Goal: Information Seeking & Learning: Learn about a topic

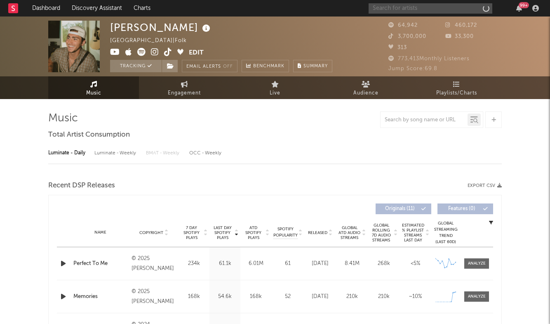
click at [410, 10] on input "text" at bounding box center [431, 8] width 124 height 10
select select "6m"
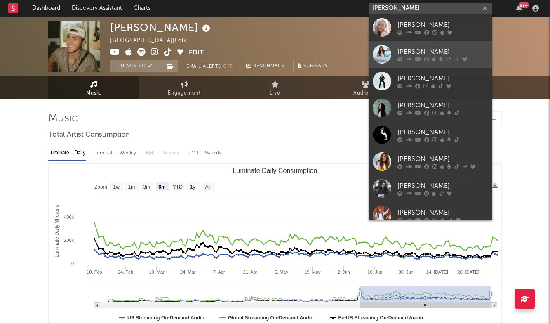
type input "[PERSON_NAME]"
click at [431, 51] on div "[PERSON_NAME]" at bounding box center [443, 52] width 91 height 10
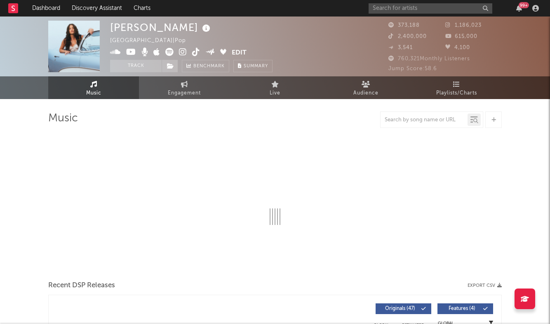
select select "6m"
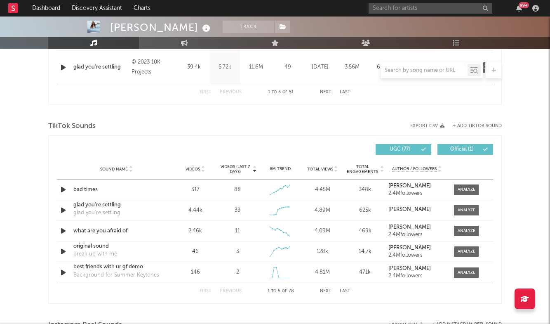
scroll to position [494, 0]
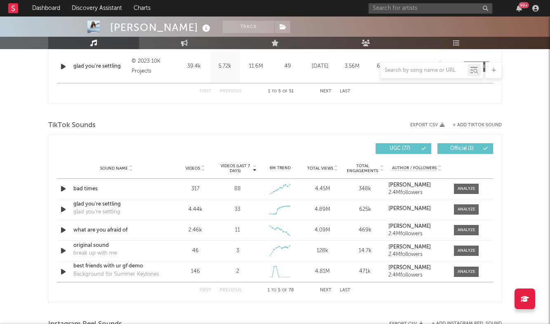
click at [345, 288] on button "Last" at bounding box center [345, 290] width 11 height 5
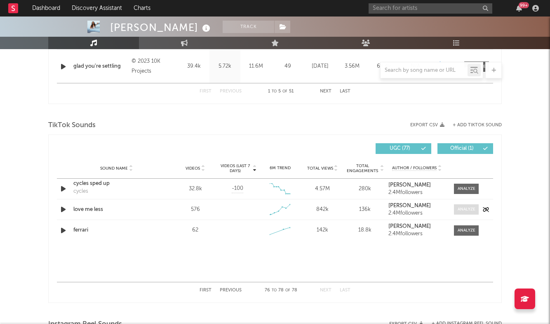
click at [467, 207] on div at bounding box center [467, 209] width 18 height 6
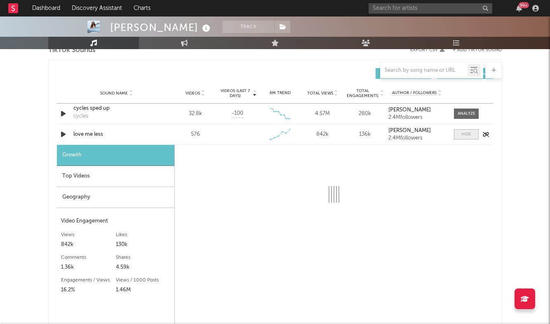
scroll to position [604, 0]
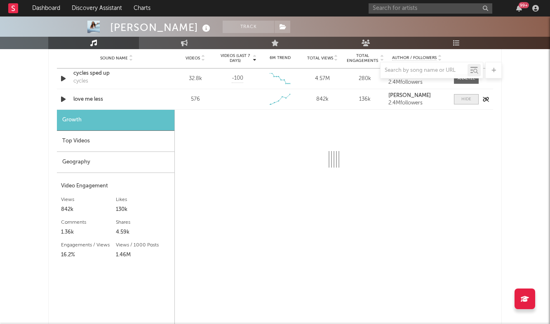
select select "1w"
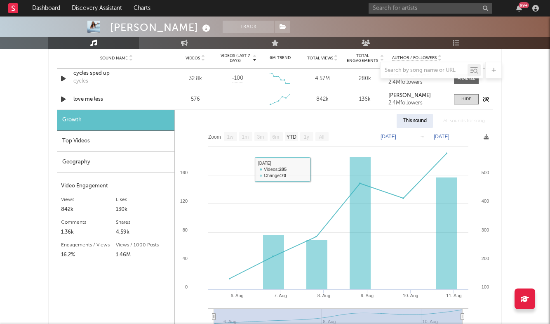
click at [88, 97] on div "love me less" at bounding box center [116, 99] width 86 height 8
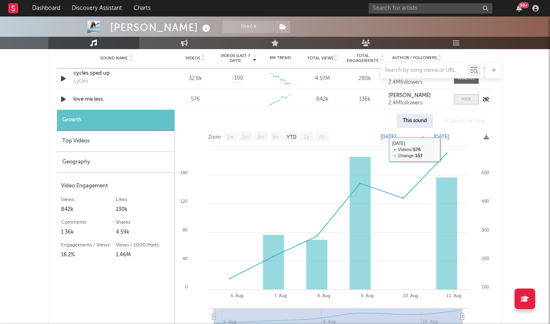
click at [461, 100] on span at bounding box center [466, 99] width 25 height 10
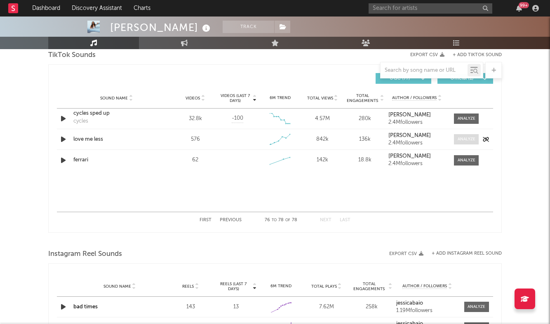
scroll to position [557, 0]
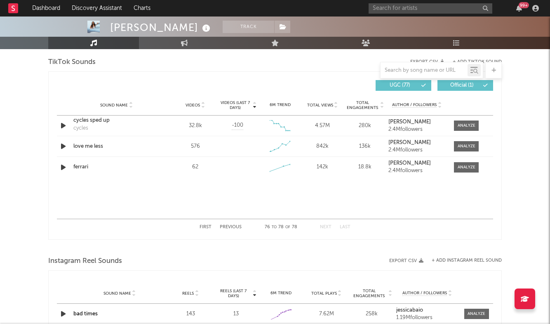
click at [229, 226] on button "Previous" at bounding box center [231, 227] width 22 height 5
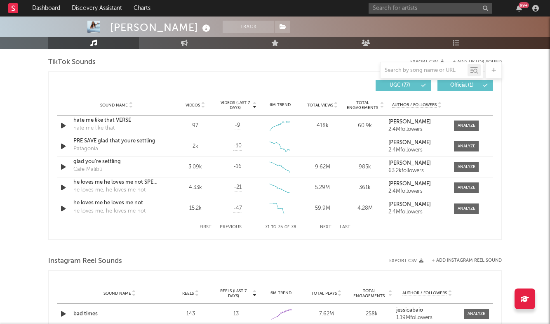
click at [209, 227] on button "First" at bounding box center [206, 227] width 12 height 5
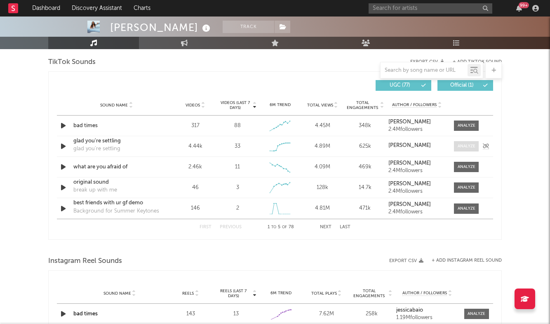
click at [472, 142] on span at bounding box center [466, 146] width 25 height 10
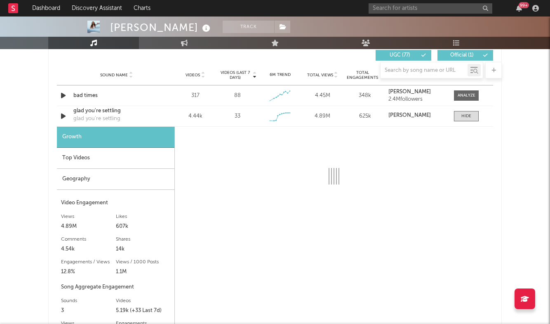
scroll to position [586, 0]
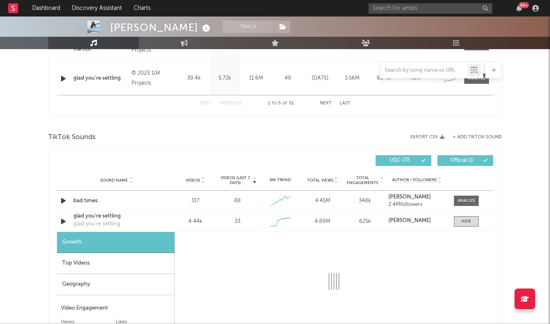
select select "6m"
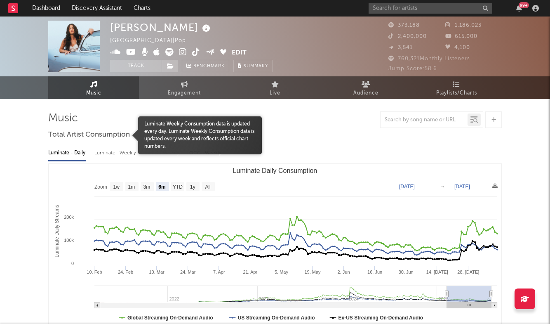
scroll to position [0, 0]
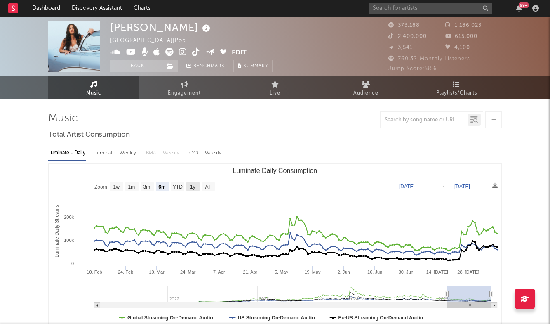
click at [194, 185] on text "1y" at bounding box center [192, 187] width 5 height 6
select select "1y"
type input "[DATE]"
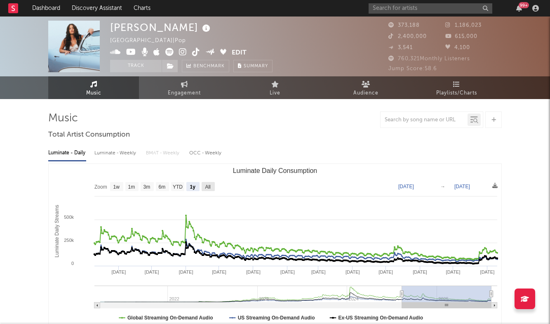
click at [204, 187] on rect "Luminate Daily Consumption" at bounding box center [208, 186] width 13 height 9
select select "All"
type input "[DATE]"
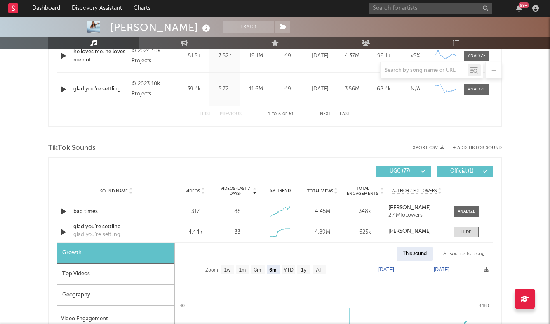
scroll to position [502, 0]
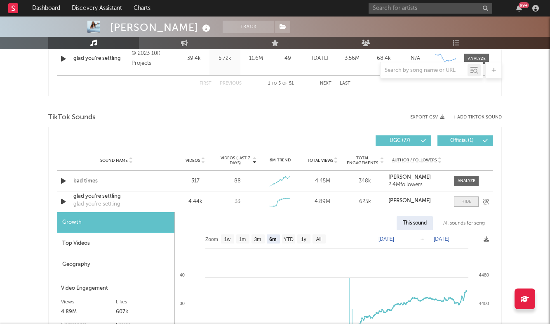
click at [472, 202] on span at bounding box center [466, 201] width 25 height 10
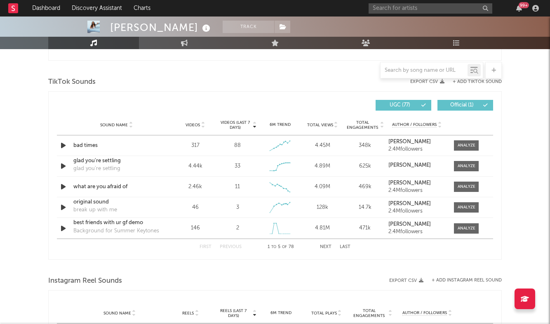
scroll to position [536, 0]
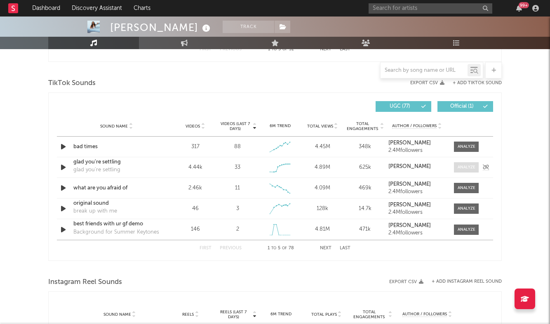
click at [461, 171] on span at bounding box center [466, 167] width 25 height 10
select select "6m"
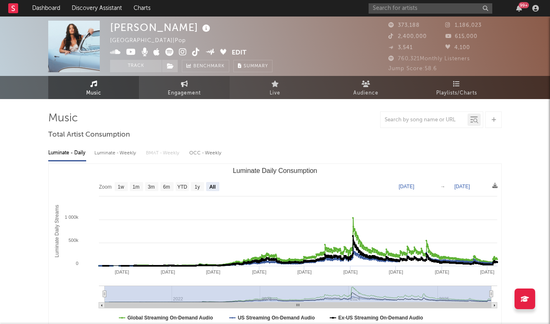
scroll to position [0, 0]
click at [188, 88] on span "Engagement" at bounding box center [184, 93] width 33 height 10
select select "1w"
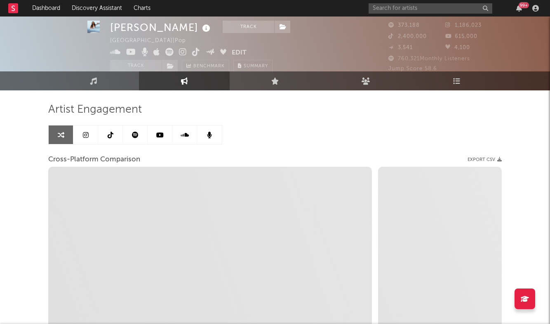
scroll to position [12, 0]
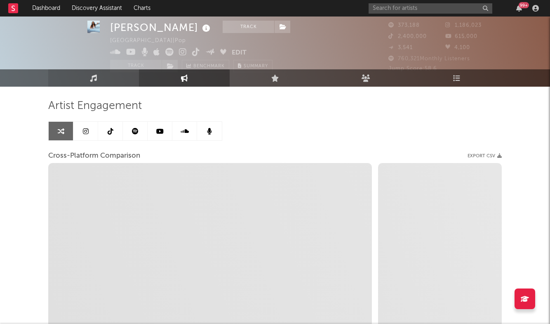
click at [94, 80] on icon at bounding box center [93, 77] width 7 height 7
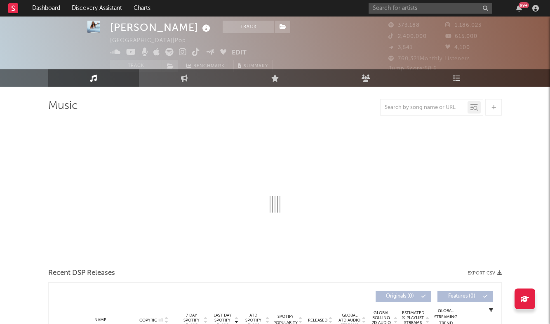
select select "6m"
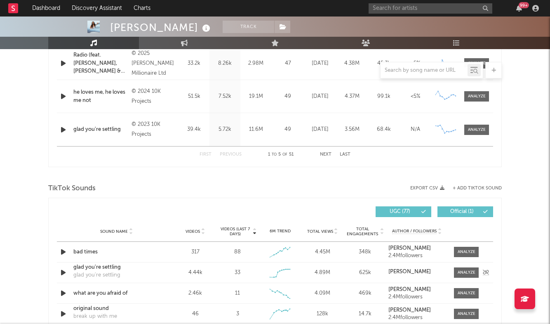
scroll to position [442, 0]
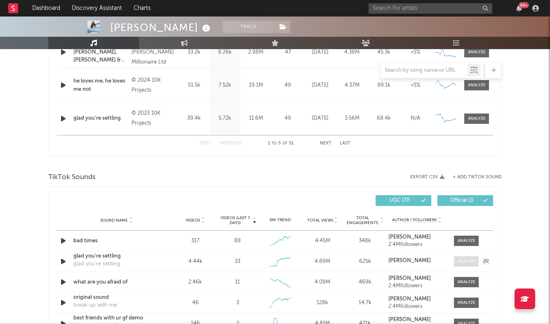
click at [467, 259] on div at bounding box center [467, 261] width 18 height 6
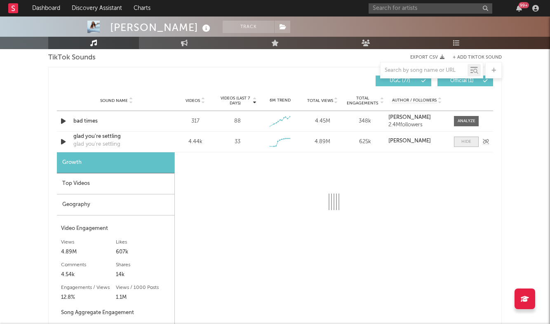
scroll to position [570, 0]
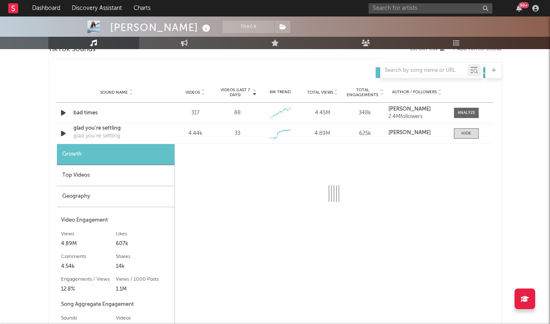
click at [117, 173] on div "Top Videos" at bounding box center [116, 175] width 118 height 21
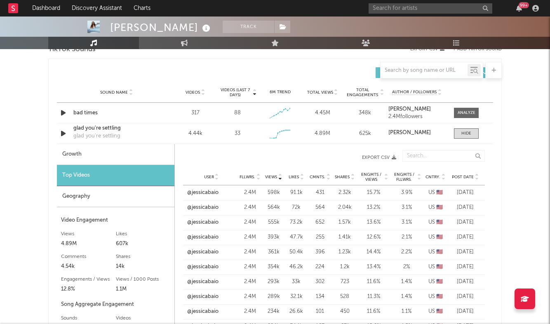
click at [464, 176] on span "Post Date" at bounding box center [463, 176] width 22 height 5
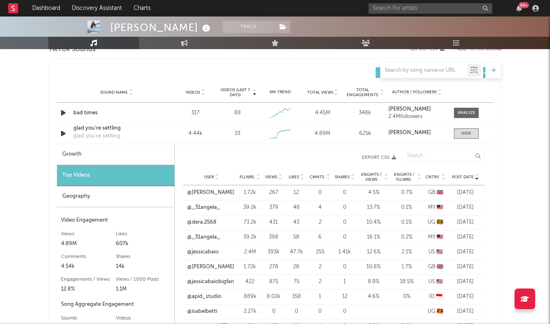
click at [270, 173] on div "User Fllwrs. Views Likes Cmnts. Shares Engmts / Views Engmts / Fllwrs. Cntry. P…" at bounding box center [334, 177] width 302 height 16
click at [274, 177] on span "Views" at bounding box center [271, 176] width 12 height 5
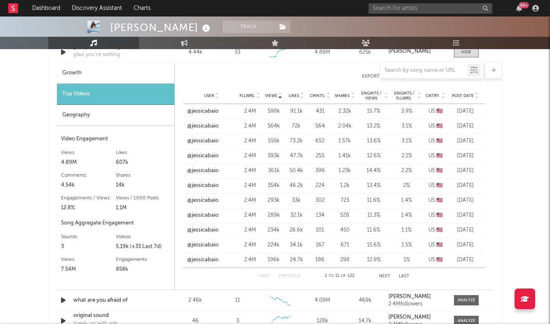
scroll to position [651, 0]
click at [384, 277] on button "Next" at bounding box center [385, 276] width 12 height 5
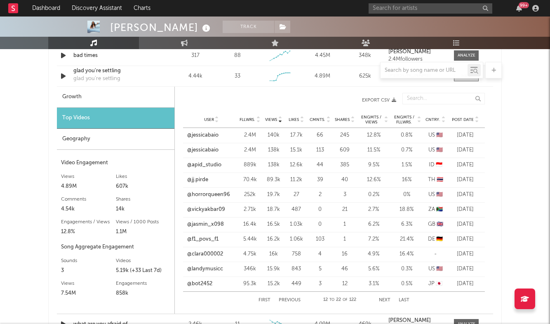
scroll to position [625, 0]
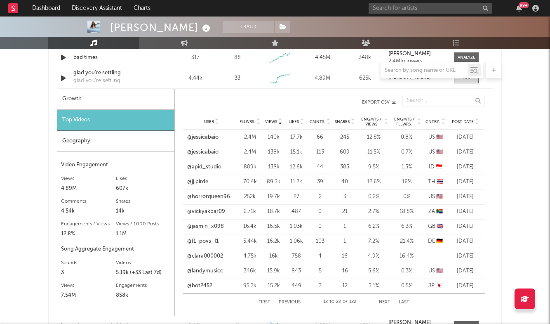
click at [104, 72] on div at bounding box center [275, 70] width 454 height 16
click at [101, 76] on div at bounding box center [275, 70] width 454 height 16
click at [100, 75] on div at bounding box center [275, 70] width 454 height 16
click at [209, 139] on link "@jessicabaio" at bounding box center [202, 137] width 31 height 8
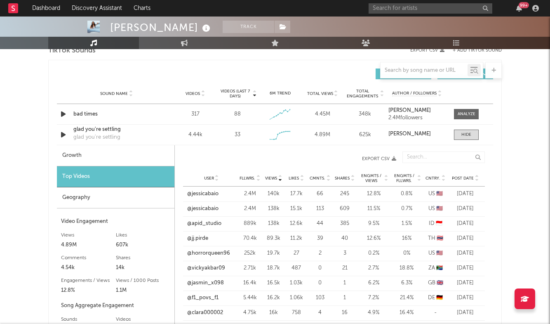
scroll to position [565, 0]
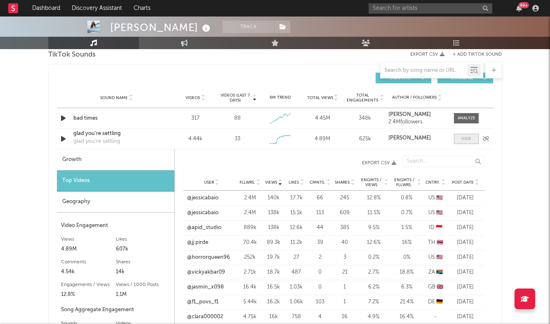
click at [466, 138] on div at bounding box center [467, 139] width 10 height 6
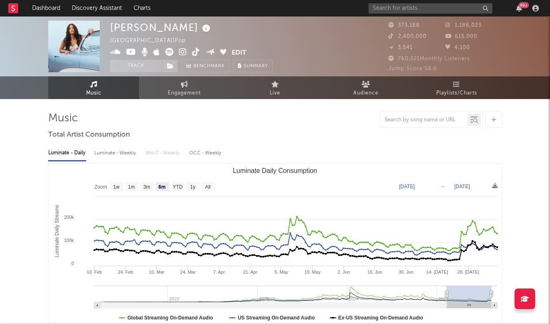
scroll to position [0, 0]
click at [411, 9] on input "text" at bounding box center [431, 8] width 124 height 10
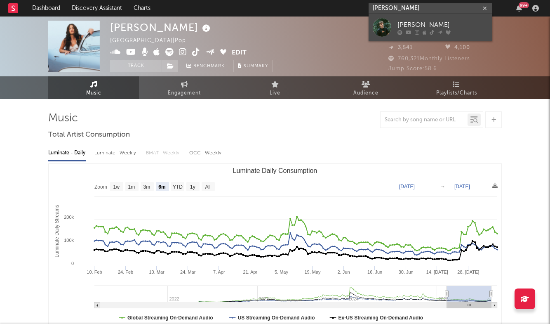
type input "[PERSON_NAME]"
click at [412, 22] on div "[PERSON_NAME]" at bounding box center [443, 25] width 91 height 10
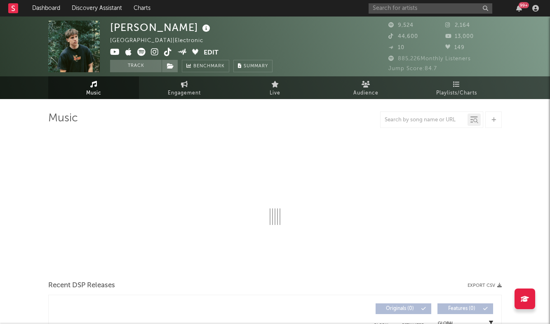
select select "6m"
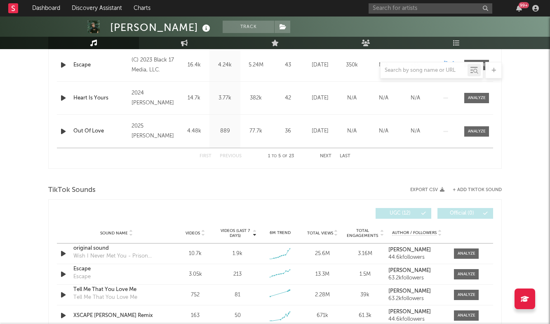
scroll to position [466, 0]
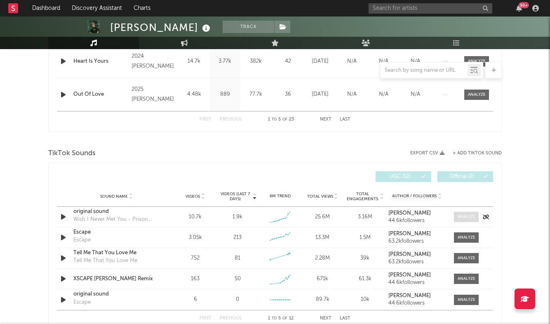
click at [474, 217] on div at bounding box center [467, 217] width 18 height 6
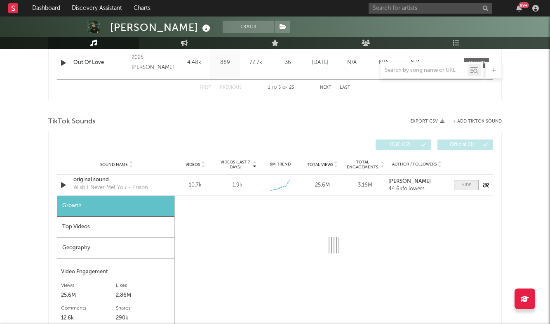
scroll to position [509, 0]
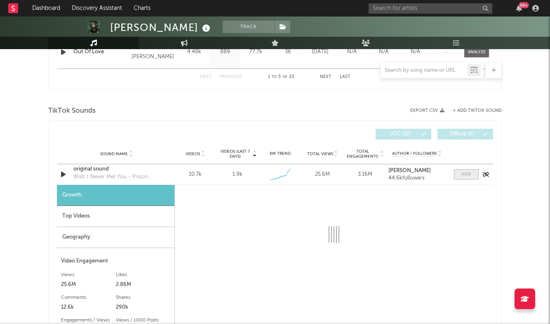
select select "1w"
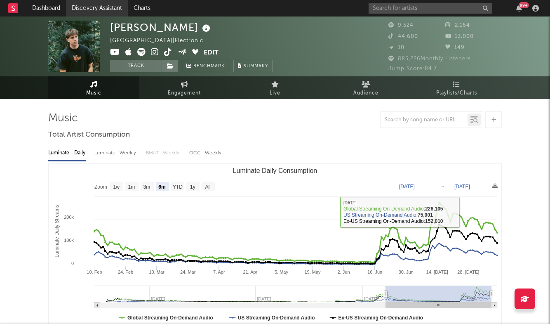
scroll to position [0, 0]
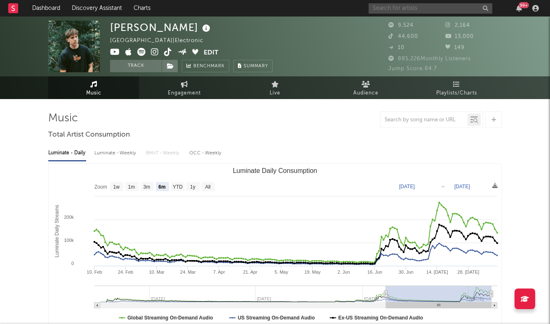
click at [397, 12] on input "text" at bounding box center [431, 8] width 124 height 10
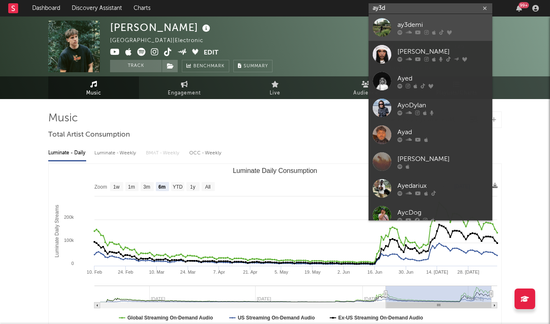
type input "ay3d"
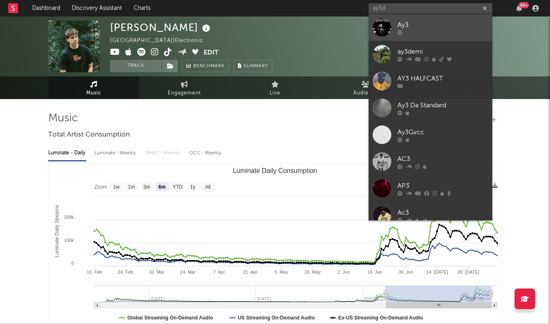
click at [416, 22] on div "Ay3" at bounding box center [443, 25] width 91 height 10
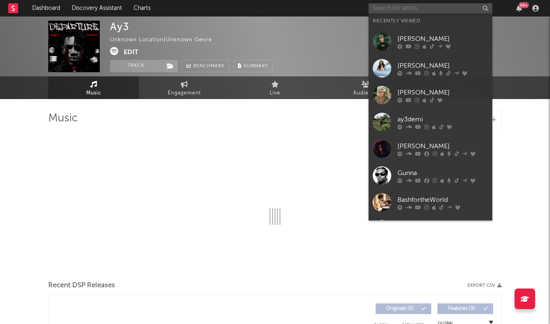
click at [410, 7] on input "text" at bounding box center [431, 8] width 124 height 10
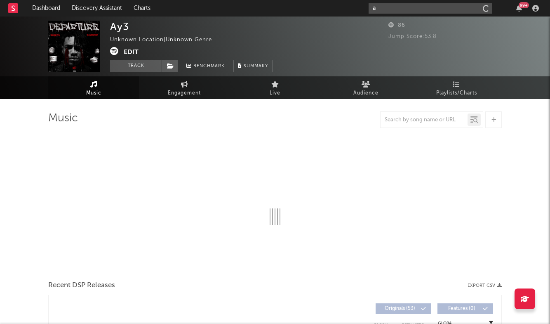
type input "ay"
select select "1w"
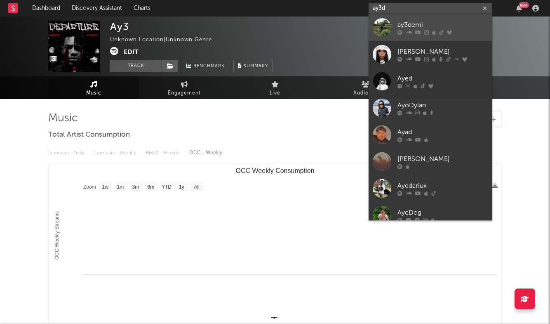
type input "ay3d"
click at [416, 24] on div "ay3demi" at bounding box center [443, 25] width 91 height 10
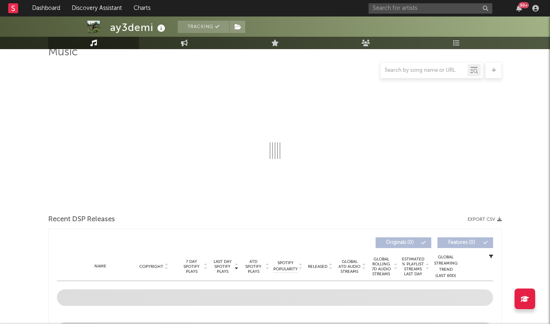
select select "6m"
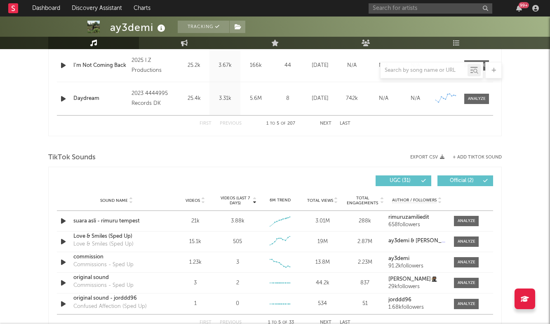
scroll to position [466, 0]
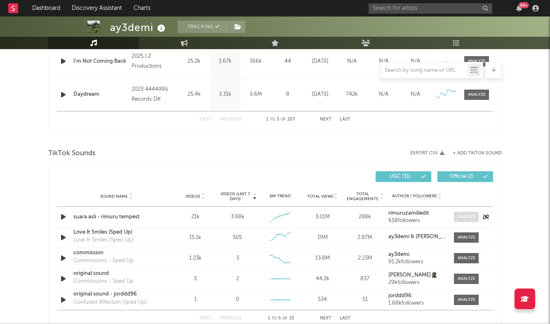
click at [467, 215] on div at bounding box center [467, 217] width 18 height 6
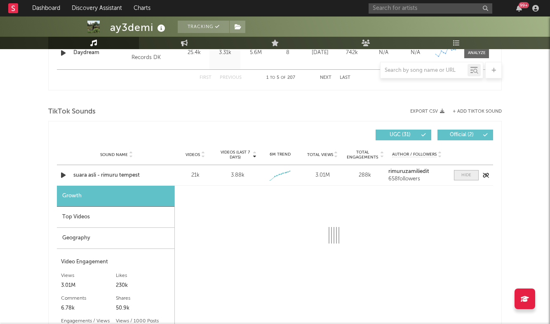
select select "1w"
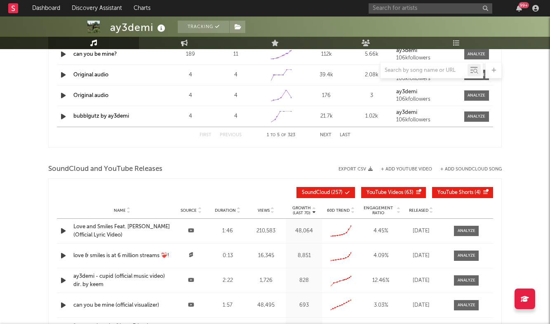
scroll to position [1069, 0]
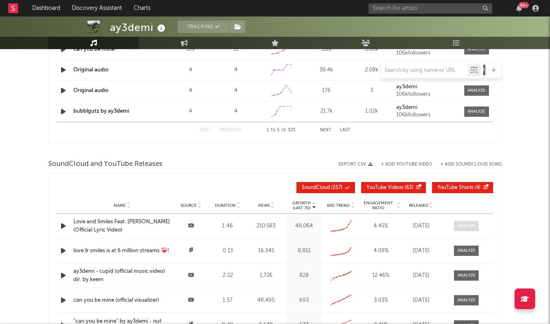
click at [459, 224] on div at bounding box center [467, 226] width 18 height 6
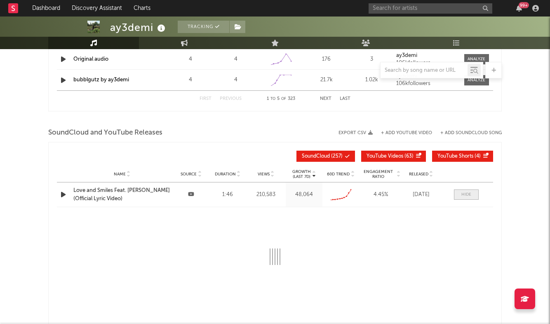
select select "6m"
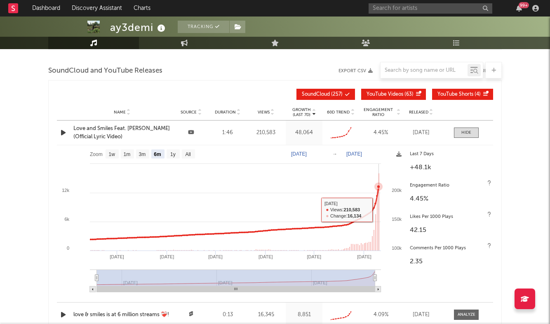
scroll to position [1158, 0]
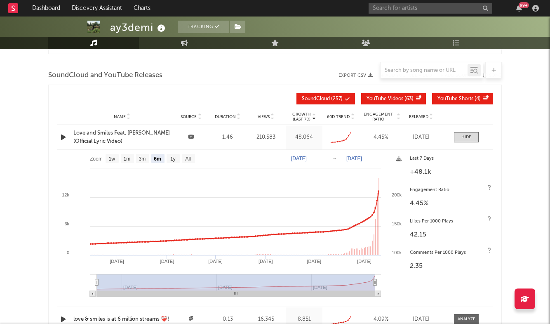
click at [130, 134] on div "Love and Smiles Feat. [PERSON_NAME] (Official Lyric Video)" at bounding box center [121, 137] width 97 height 16
click at [445, 12] on input "text" at bounding box center [431, 8] width 124 height 10
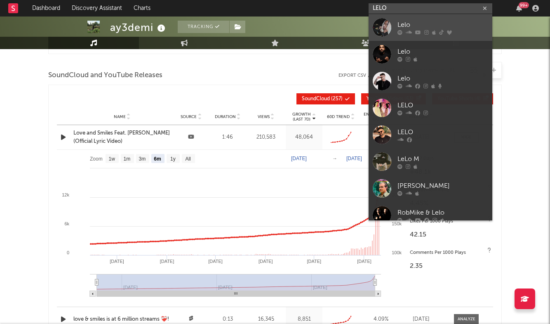
type input "LELO"
click at [436, 19] on link "Lelo" at bounding box center [431, 27] width 124 height 27
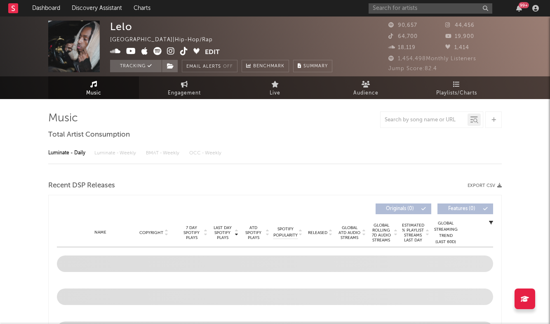
select select "6m"
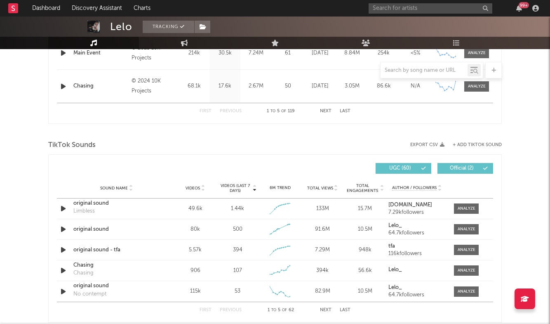
scroll to position [478, 0]
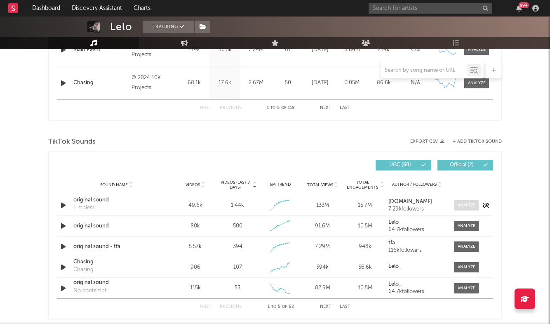
click at [467, 207] on div at bounding box center [467, 205] width 18 height 6
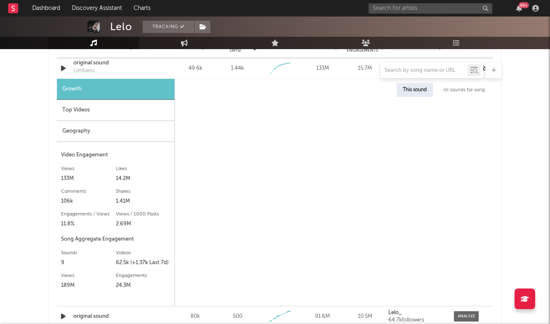
select select "1w"
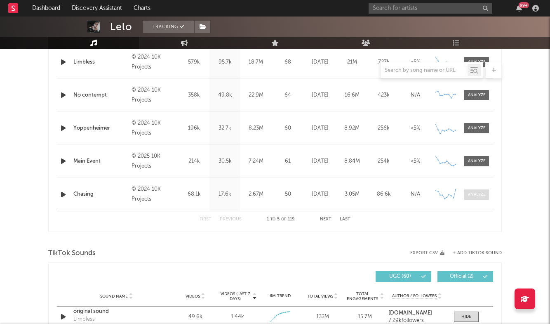
scroll to position [360, 0]
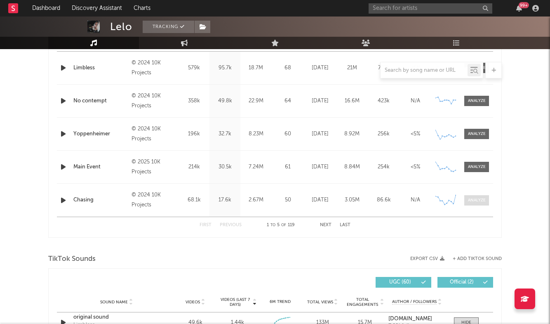
click at [477, 203] on div at bounding box center [477, 200] width 18 height 6
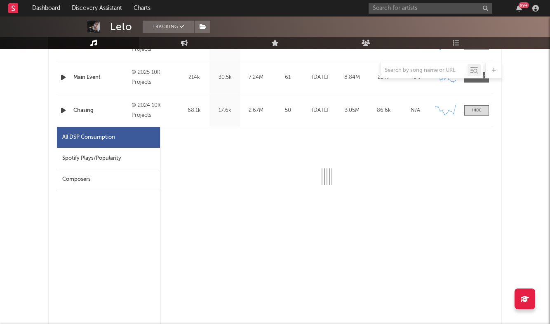
select select "6m"
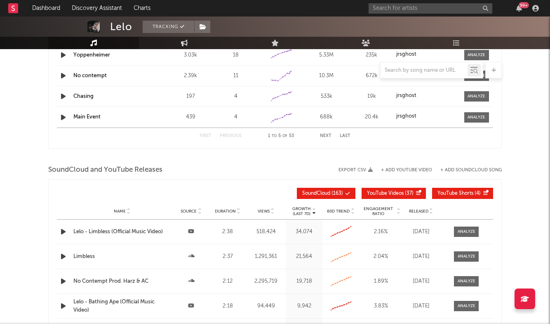
scroll to position [1501, 0]
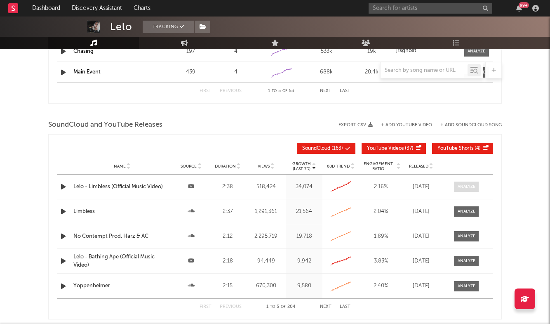
click at [467, 188] on div at bounding box center [467, 187] width 18 height 6
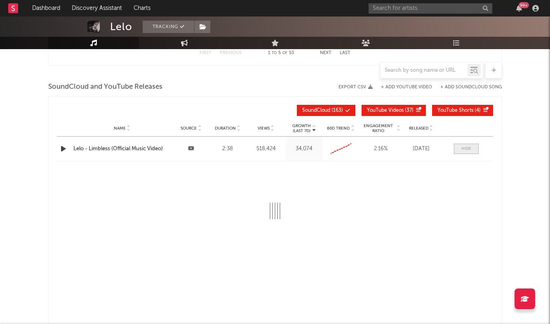
select select "All"
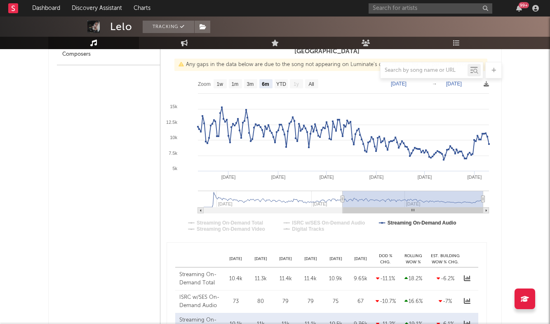
scroll to position [318, 0]
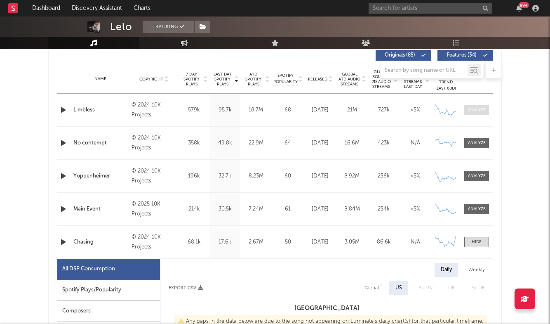
click at [470, 108] on div at bounding box center [477, 110] width 18 height 6
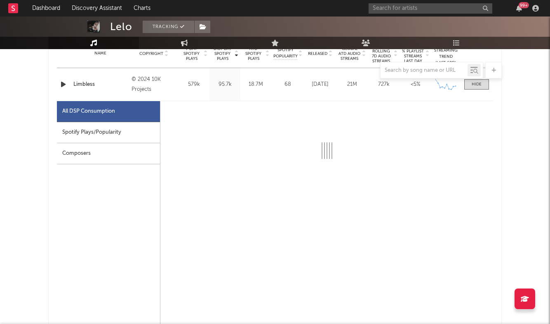
select select "6m"
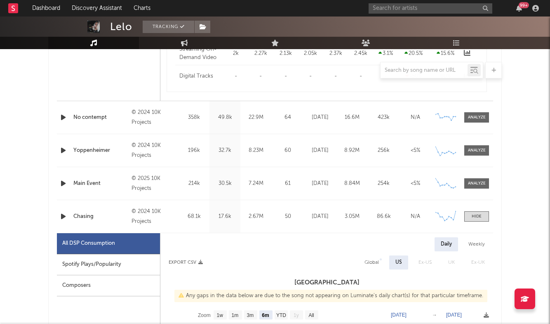
scroll to position [734, 0]
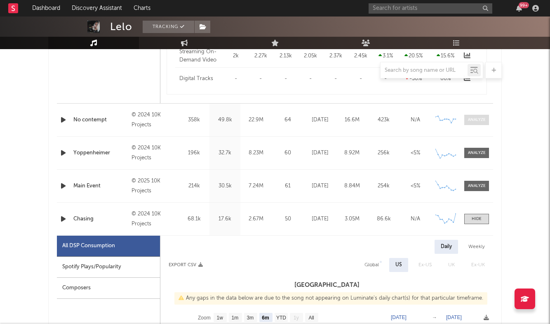
click at [472, 115] on span at bounding box center [476, 120] width 25 height 10
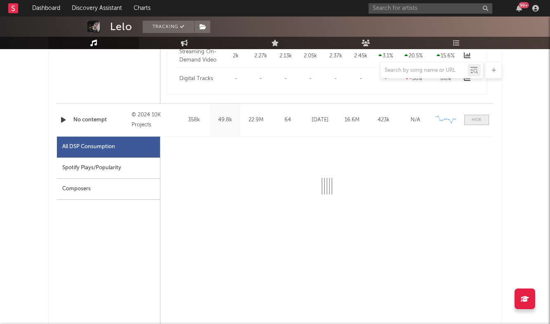
select select "6m"
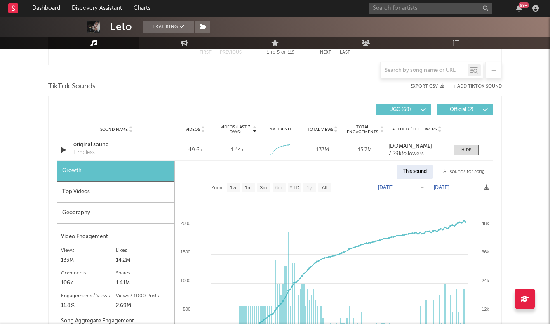
scroll to position [1710, 0]
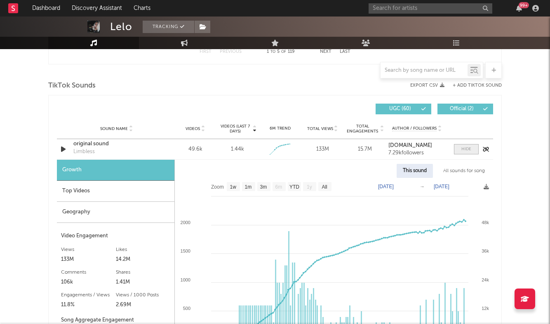
click at [468, 146] on span at bounding box center [466, 149] width 25 height 10
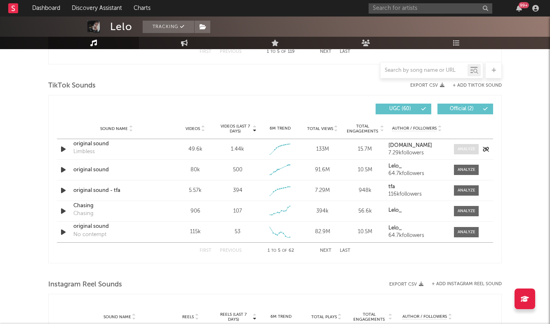
scroll to position [1714, 0]
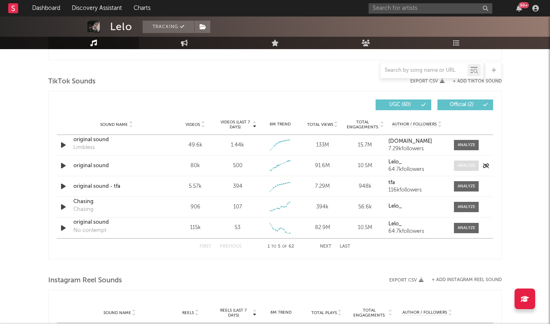
click at [465, 161] on span at bounding box center [466, 165] width 25 height 10
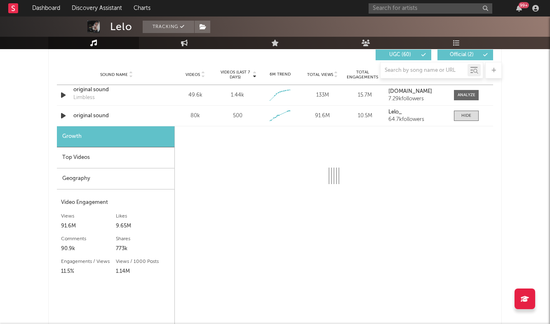
scroll to position [1764, 0]
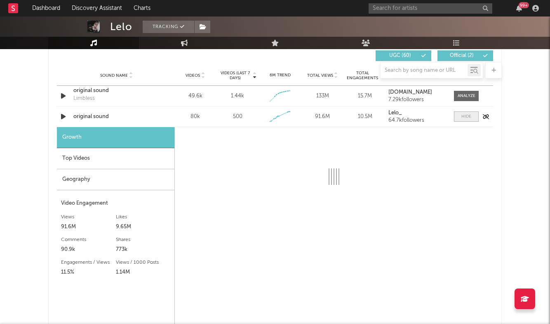
select select "6m"
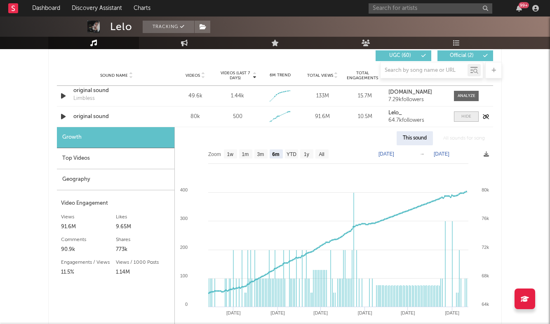
click at [467, 117] on div at bounding box center [467, 116] width 10 height 6
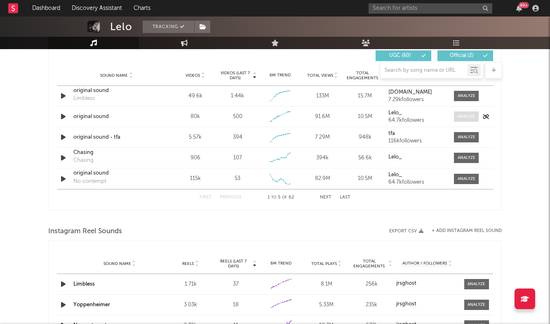
click at [467, 117] on div at bounding box center [467, 116] width 18 height 6
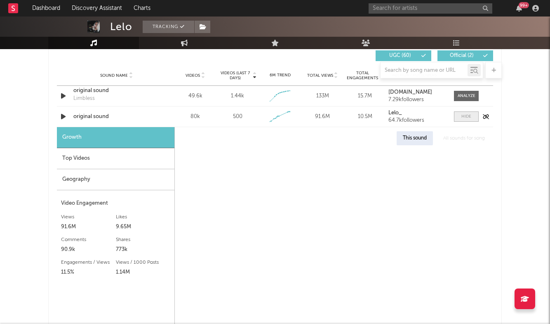
select select "6m"
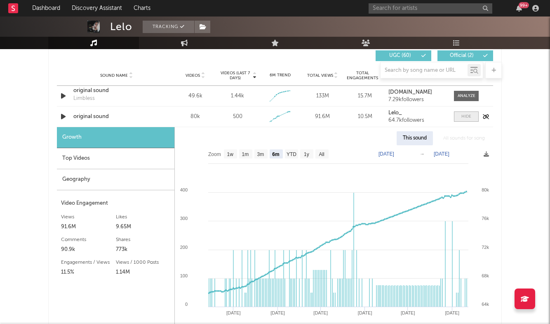
click at [467, 117] on div at bounding box center [467, 116] width 10 height 6
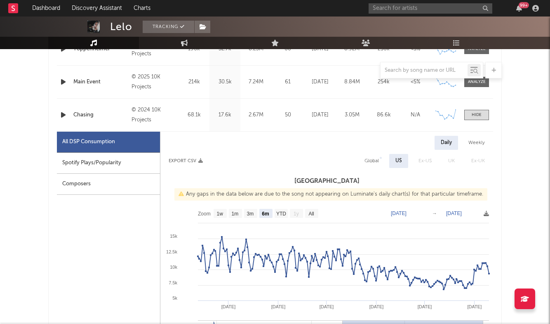
scroll to position [1199, 0]
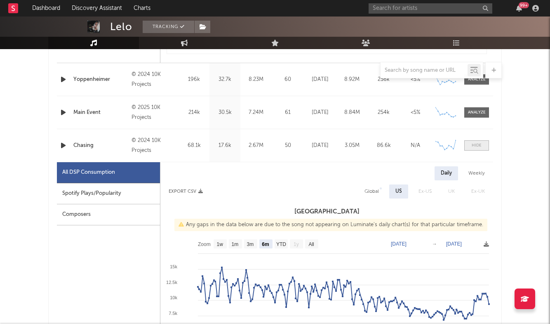
click at [472, 147] on div at bounding box center [477, 145] width 10 height 6
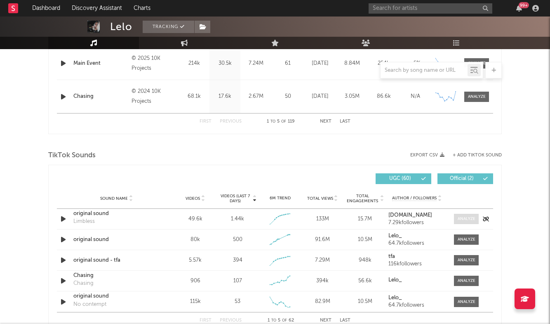
scroll to position [1262, 0]
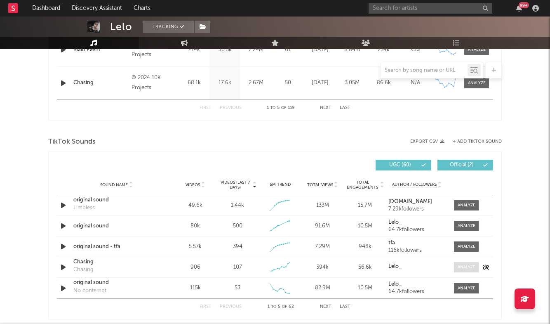
click at [464, 265] on div at bounding box center [467, 267] width 18 height 6
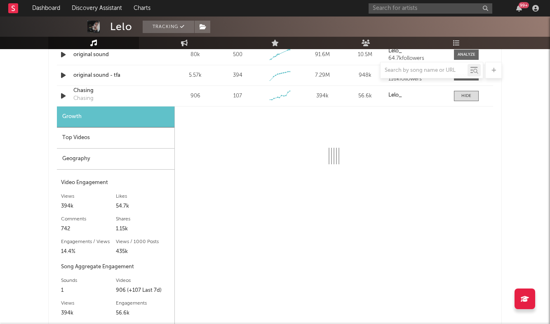
scroll to position [1441, 0]
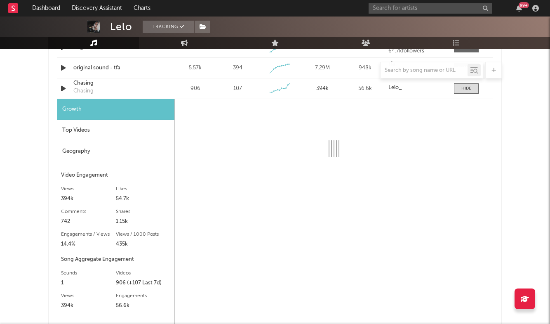
select select "6m"
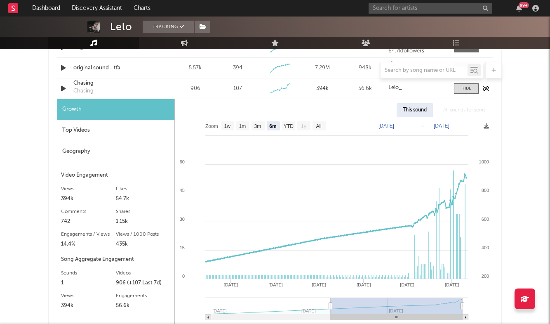
click at [85, 82] on div "Chasing" at bounding box center [116, 83] width 86 height 8
click at [325, 4] on nav "Dashboard Discovery Assistant Charts 99 +" at bounding box center [275, 8] width 550 height 16
click at [391, 7] on input "text" at bounding box center [431, 8] width 124 height 10
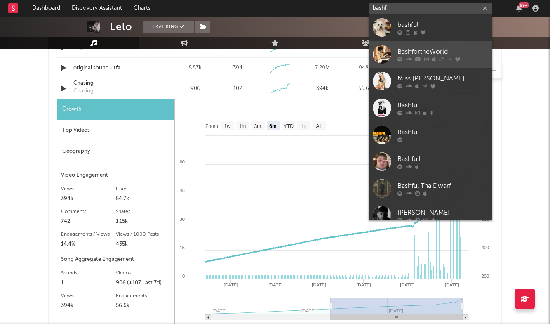
type input "bashf"
click at [421, 47] on div "BashfortheWorld" at bounding box center [443, 52] width 91 height 10
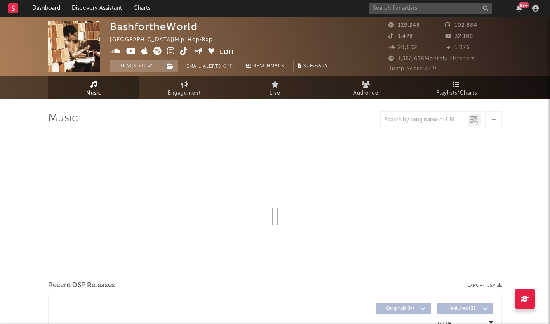
select select "6m"
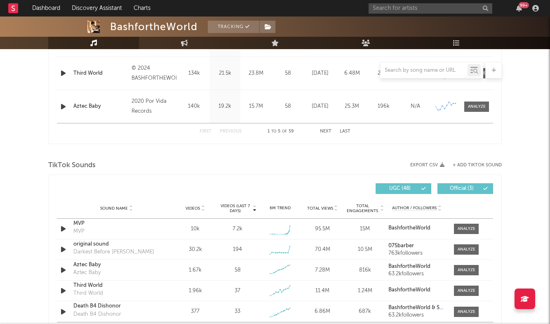
scroll to position [464, 0]
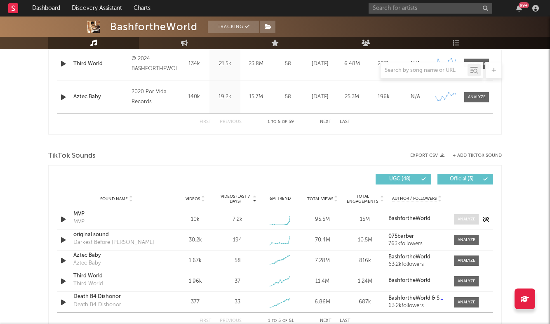
click at [475, 217] on div at bounding box center [467, 219] width 18 height 6
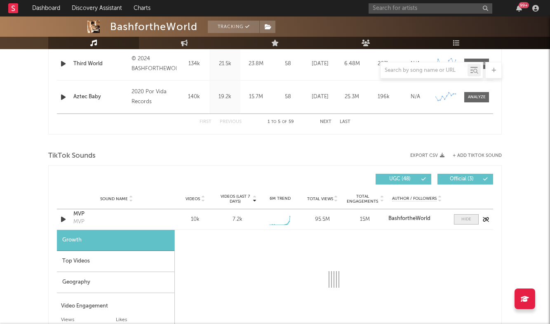
select select "1w"
click at [460, 214] on span at bounding box center [466, 219] width 25 height 10
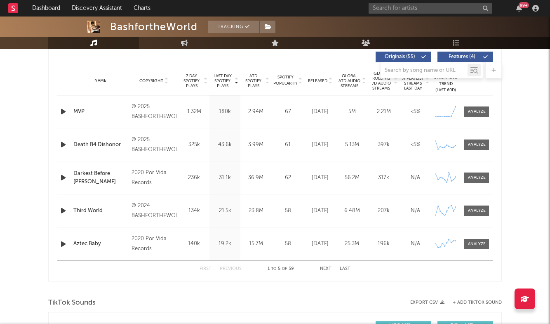
scroll to position [286, 0]
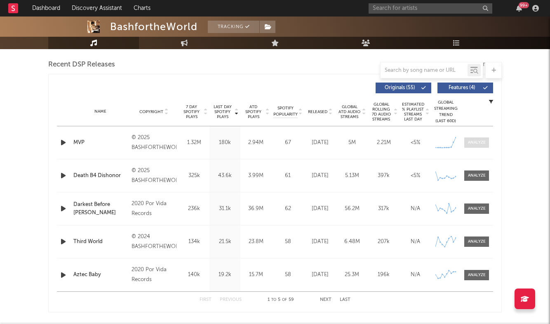
click at [478, 143] on div at bounding box center [477, 142] width 18 height 6
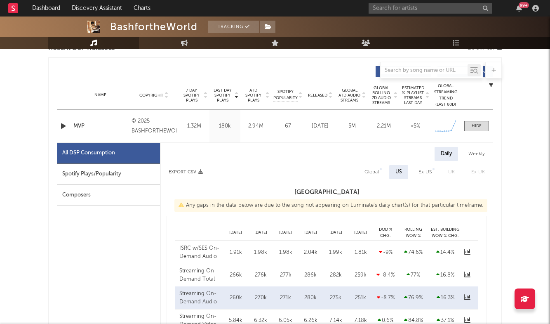
select select "1w"
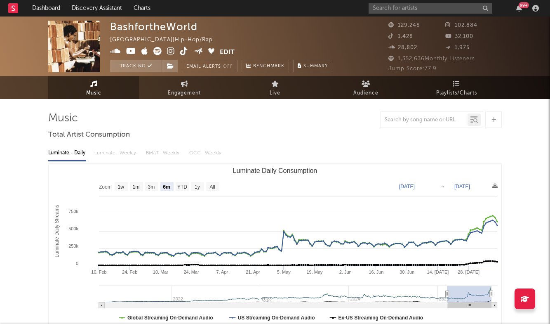
scroll to position [0, 0]
click at [409, 12] on input "text" at bounding box center [431, 8] width 124 height 10
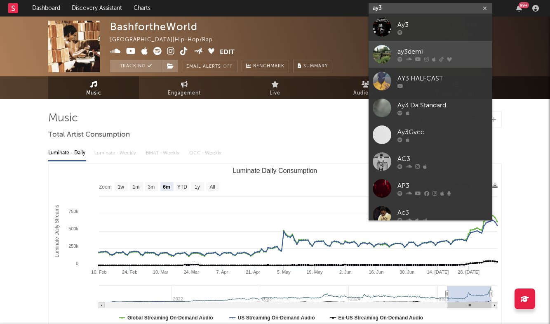
type input "ay3"
click at [422, 49] on div "ay3demi" at bounding box center [443, 52] width 91 height 10
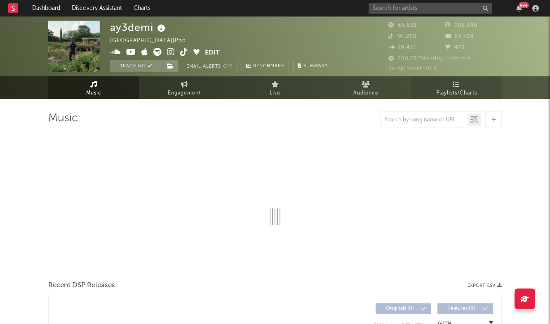
select select "6m"
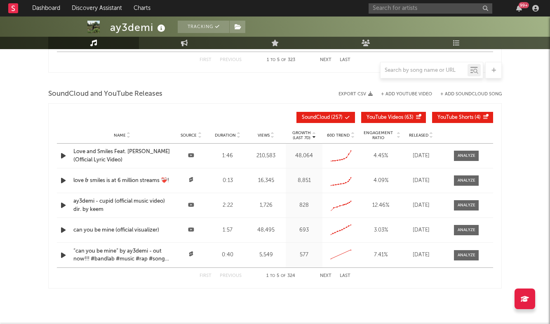
scroll to position [912, 0]
click at [126, 153] on div "Love and Smiles Feat. [PERSON_NAME] (Official Lyric Video)" at bounding box center [121, 156] width 97 height 16
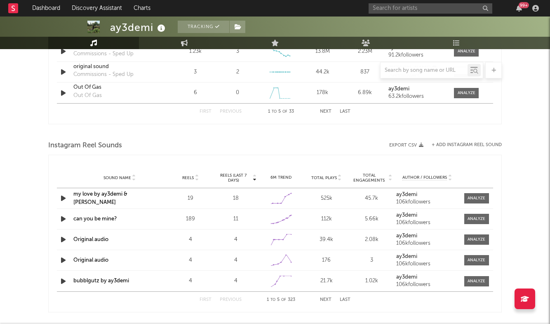
scroll to position [645, 0]
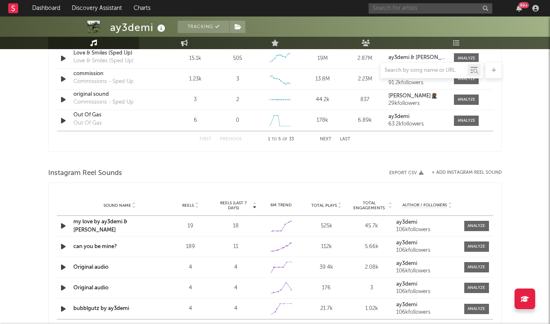
click at [422, 10] on input "text" at bounding box center [431, 8] width 124 height 10
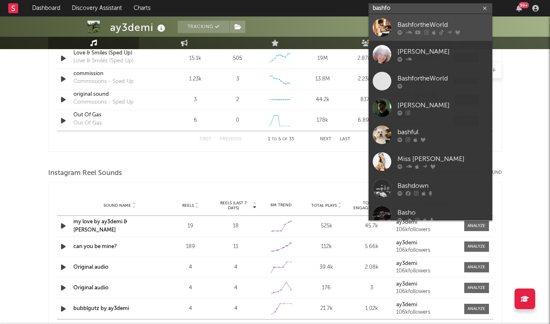
type input "bashfo"
click at [437, 19] on link "BashfortheWorld" at bounding box center [431, 27] width 124 height 27
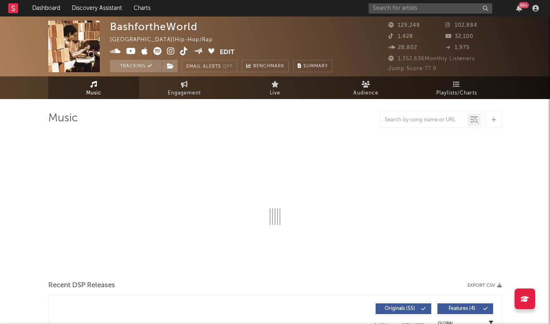
select select "6m"
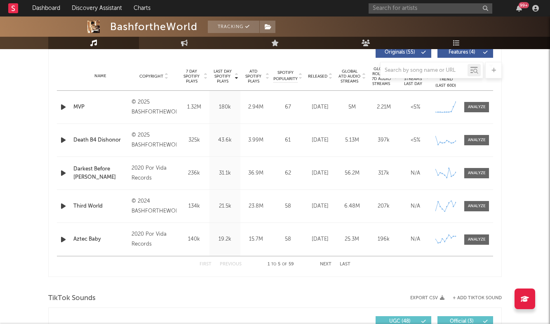
scroll to position [316, 0]
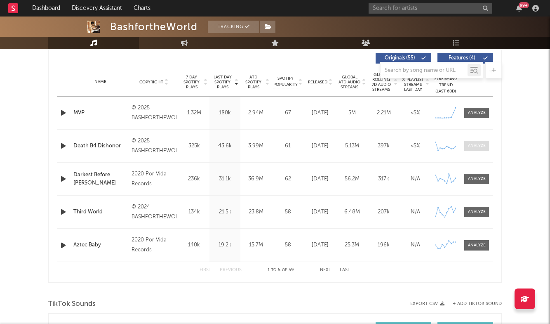
click at [473, 146] on div at bounding box center [477, 146] width 18 height 6
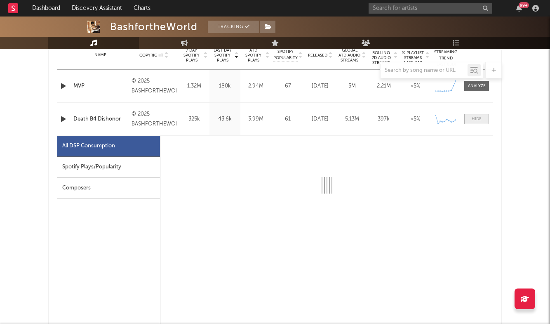
select select "1w"
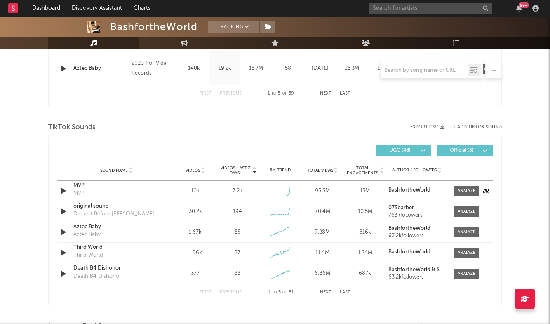
scroll to position [888, 0]
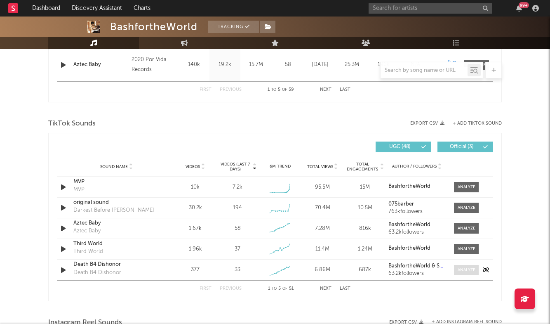
click at [462, 272] on div at bounding box center [467, 270] width 18 height 6
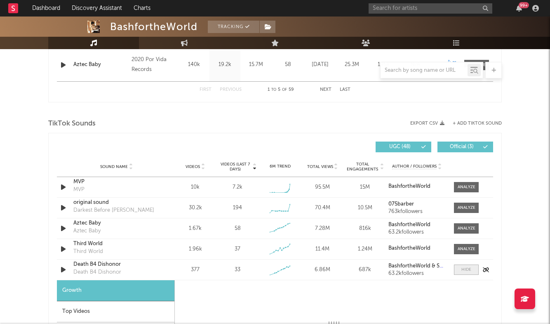
select select "1w"
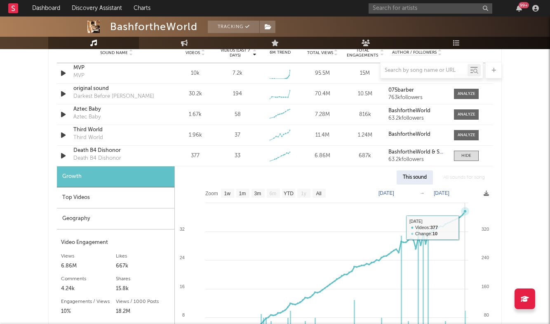
scroll to position [1001, 0]
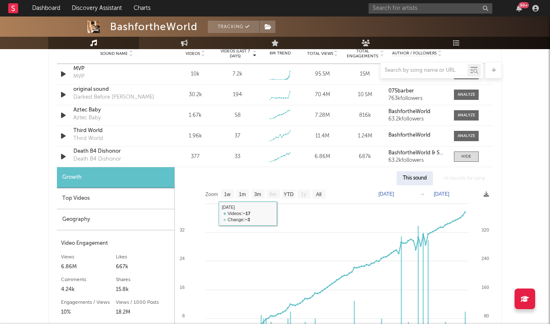
click at [139, 200] on div "Top Videos" at bounding box center [116, 198] width 118 height 21
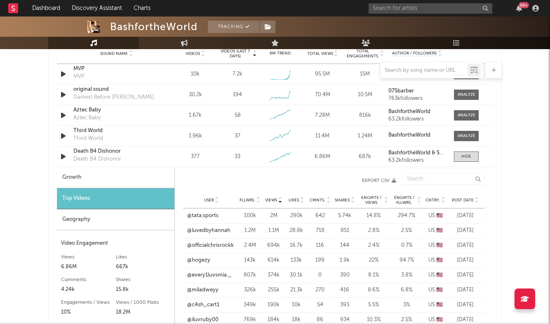
click at [461, 200] on span "Post Date" at bounding box center [463, 200] width 22 height 5
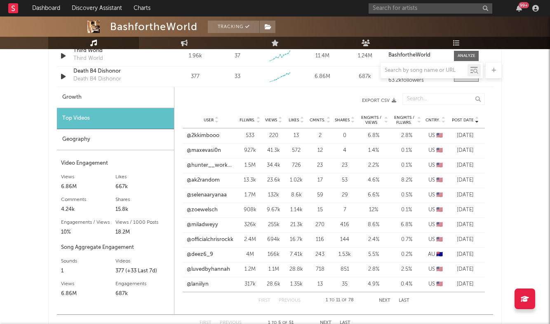
scroll to position [1077, 0]
